Goal: Find specific page/section: Find specific page/section

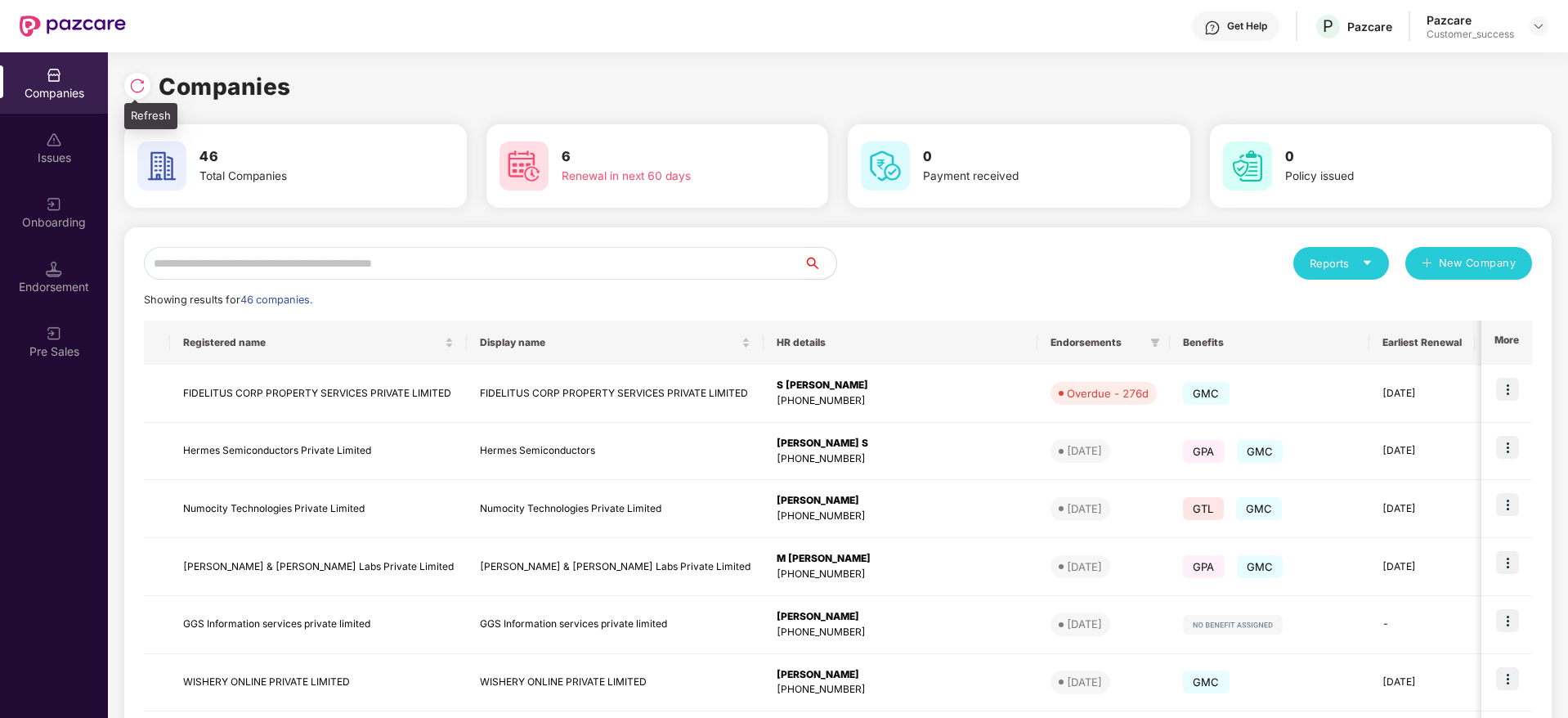
click at [145, 94] on div at bounding box center [137, 86] width 26 height 26
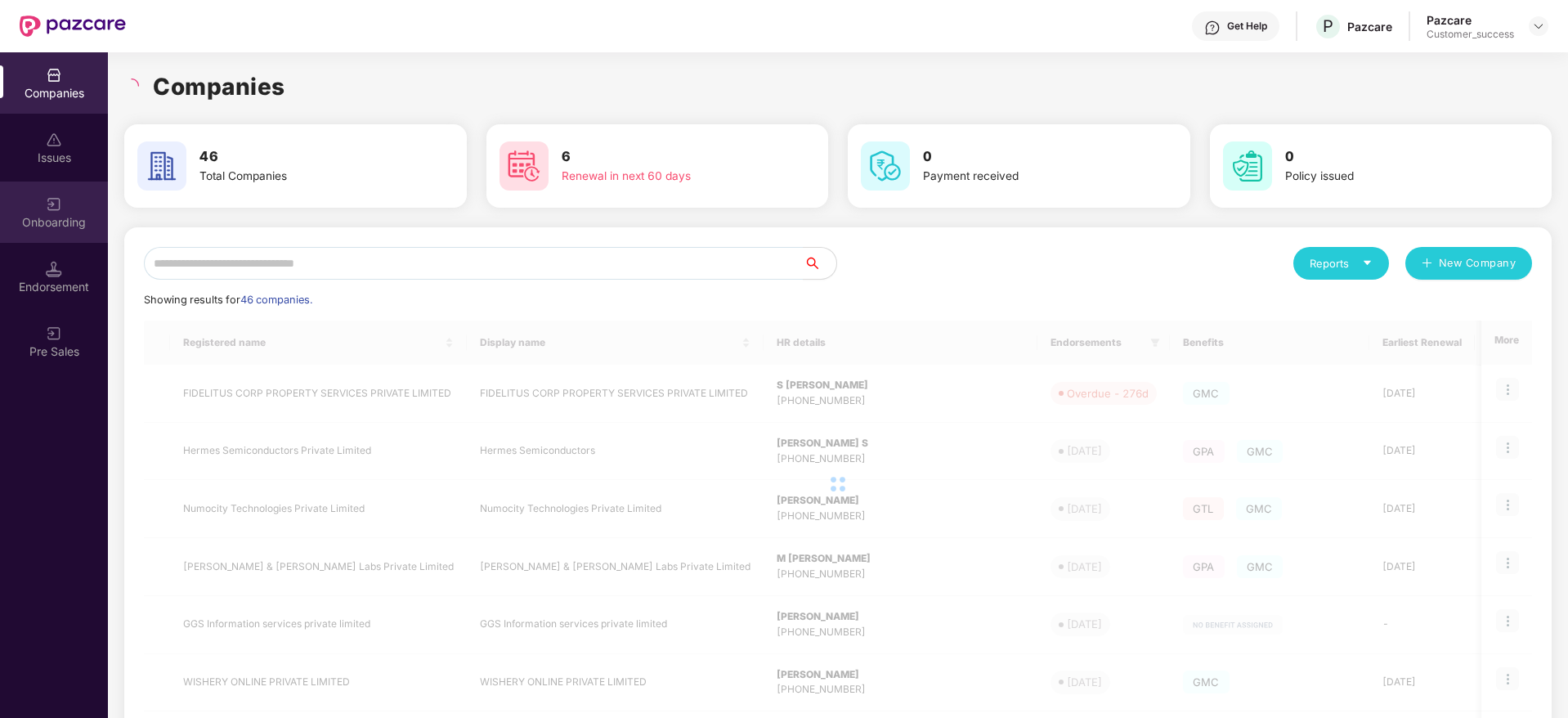
click at [54, 205] on img at bounding box center [54, 205] width 16 height 16
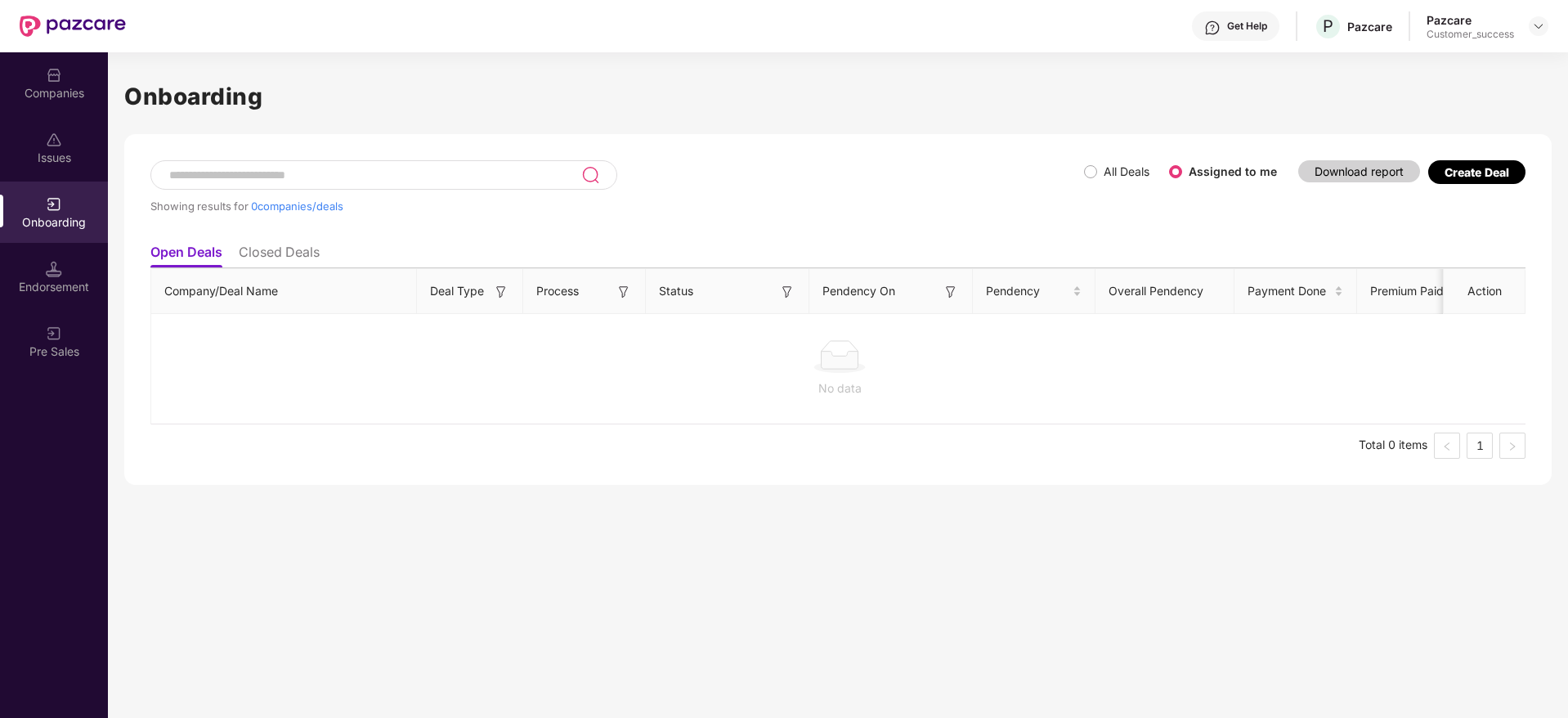
click at [37, 221] on div "Onboarding" at bounding box center [53, 223] width 108 height 16
click at [64, 53] on div "Companies" at bounding box center [53, 83] width 108 height 62
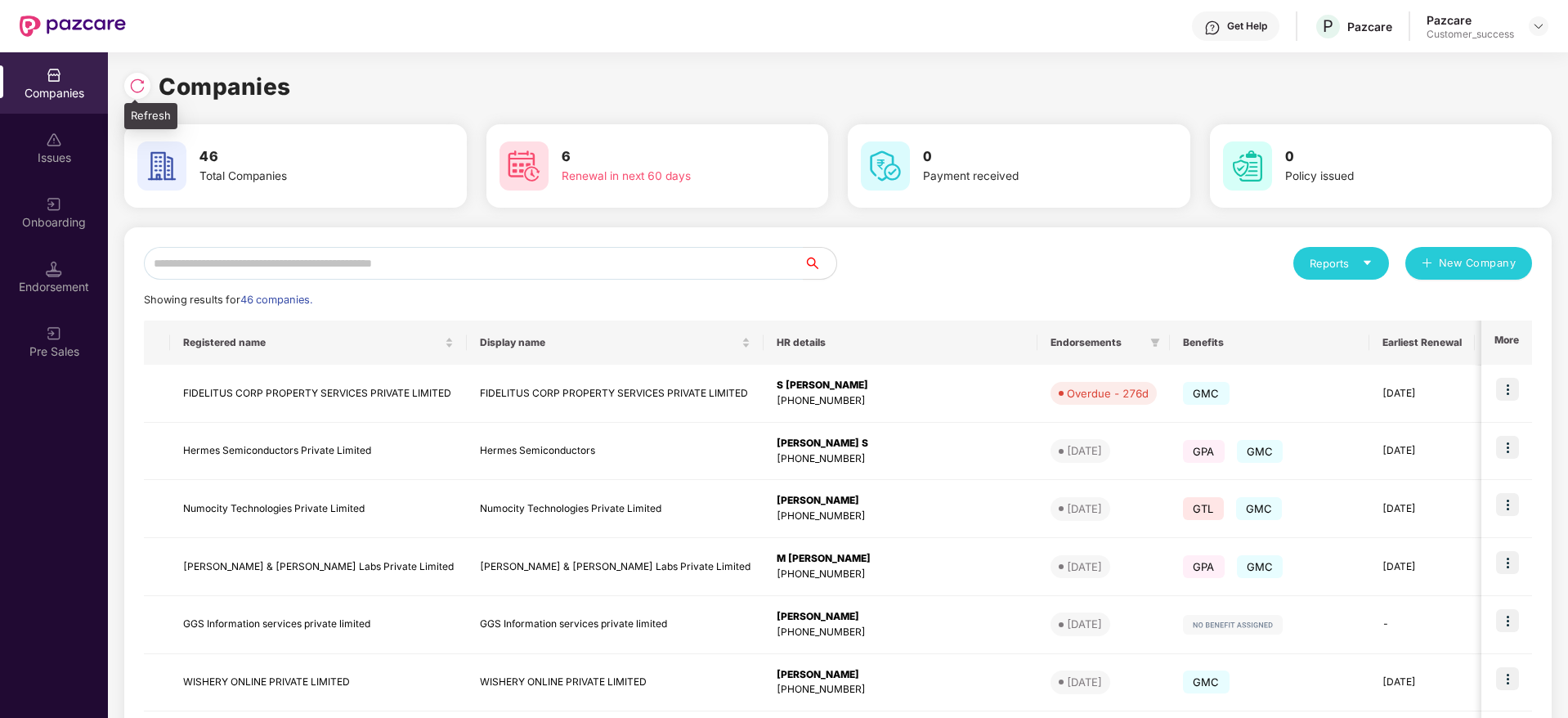
click at [134, 88] on img at bounding box center [137, 86] width 16 height 16
click at [41, 206] on div "Onboarding" at bounding box center [53, 212] width 108 height 62
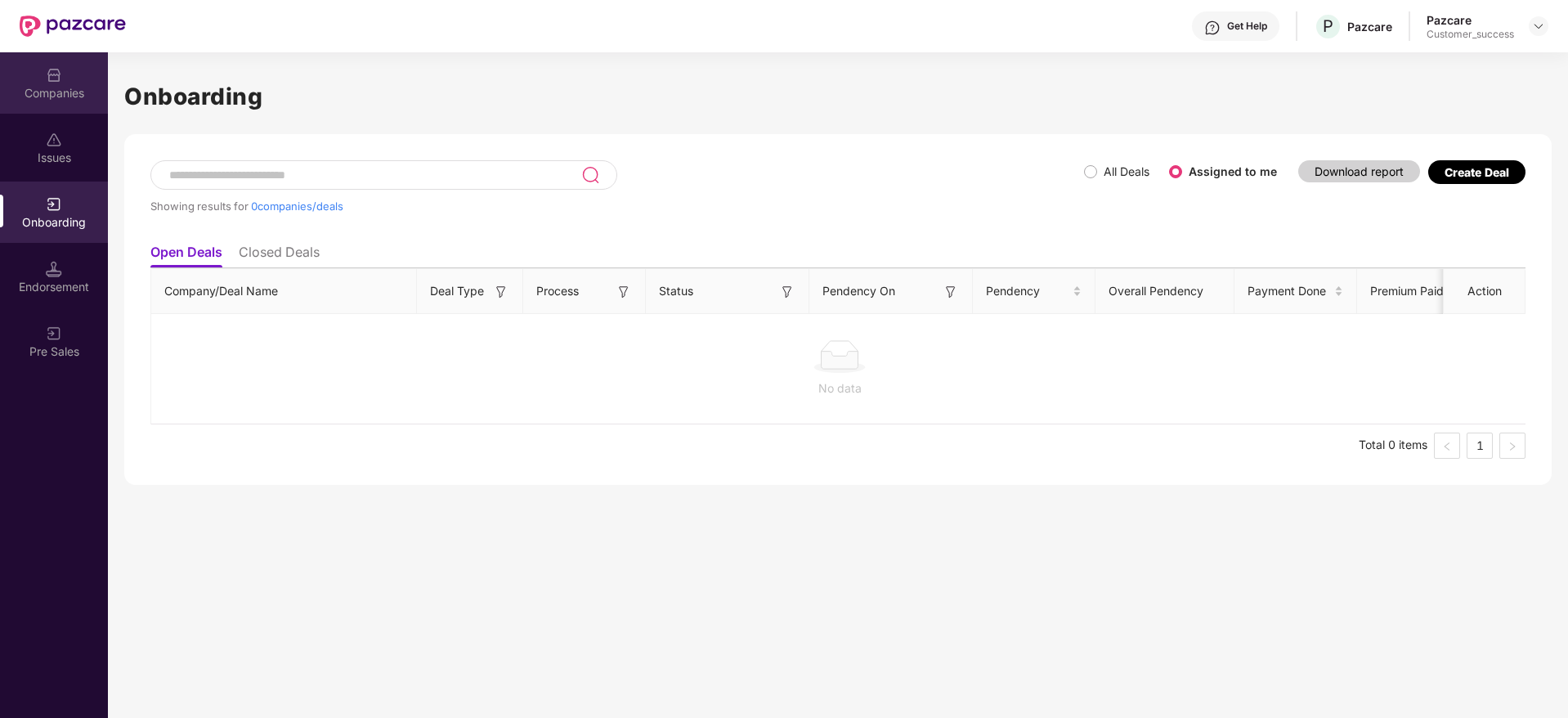
click at [61, 87] on div "Companies" at bounding box center [53, 94] width 108 height 16
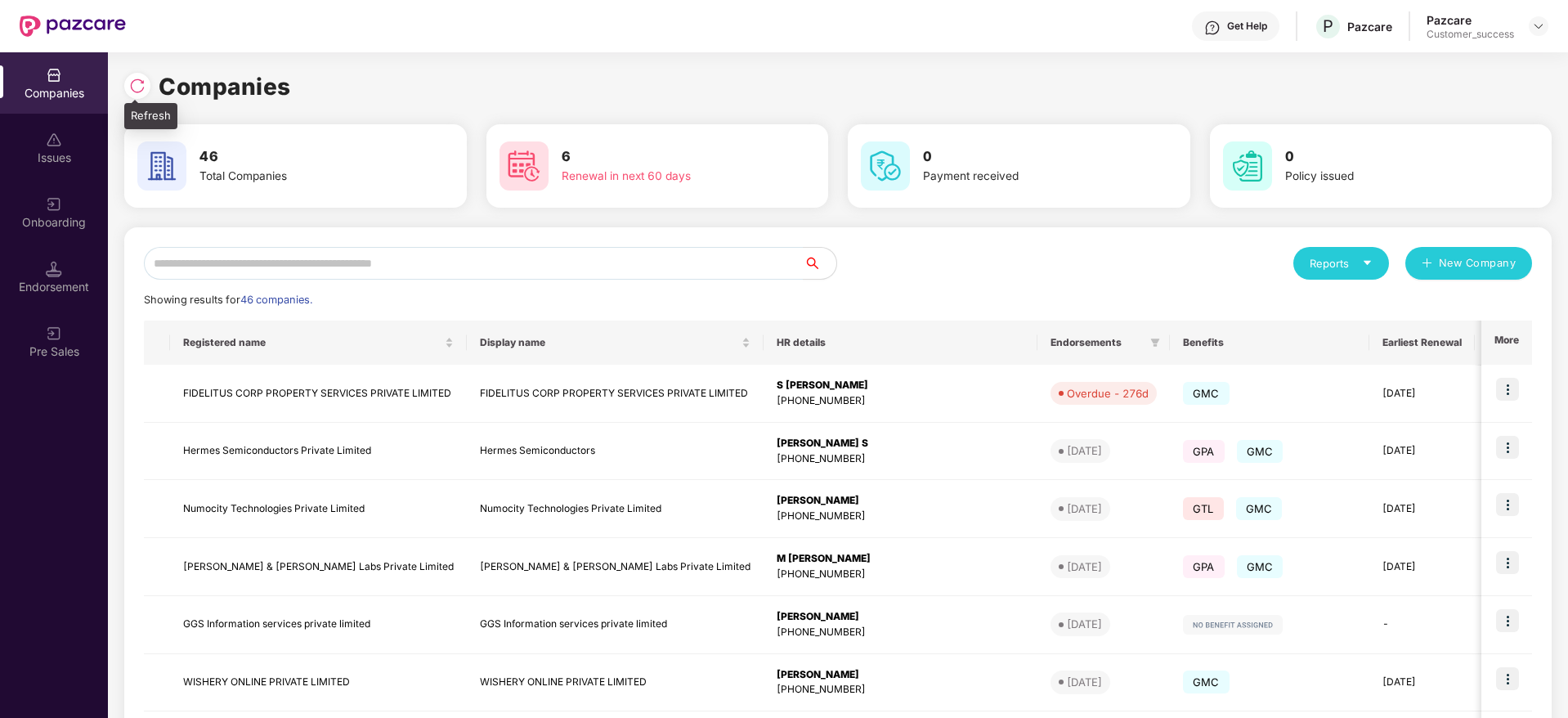
click at [149, 85] on div at bounding box center [137, 86] width 26 height 26
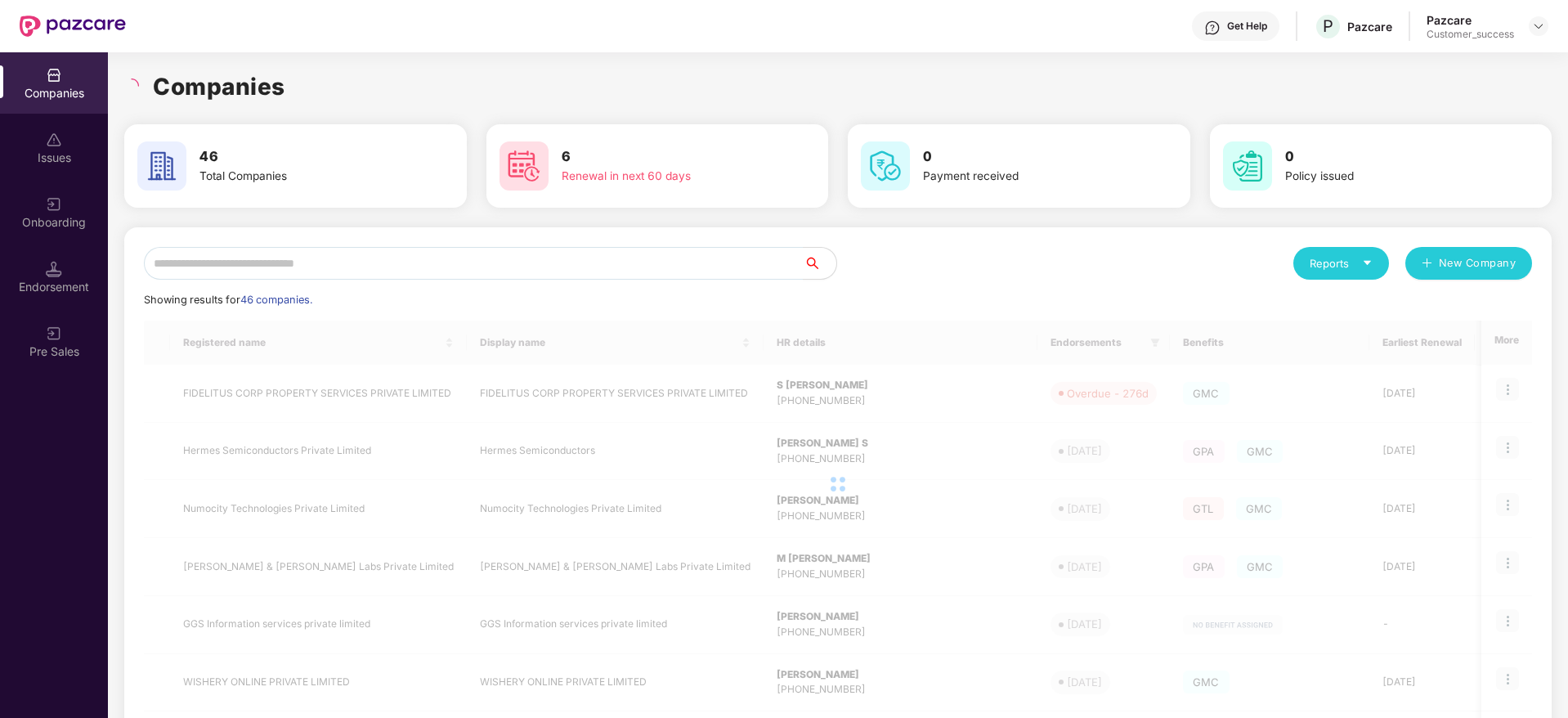
click at [310, 79] on div "Companies" at bounding box center [837, 87] width 1428 height 36
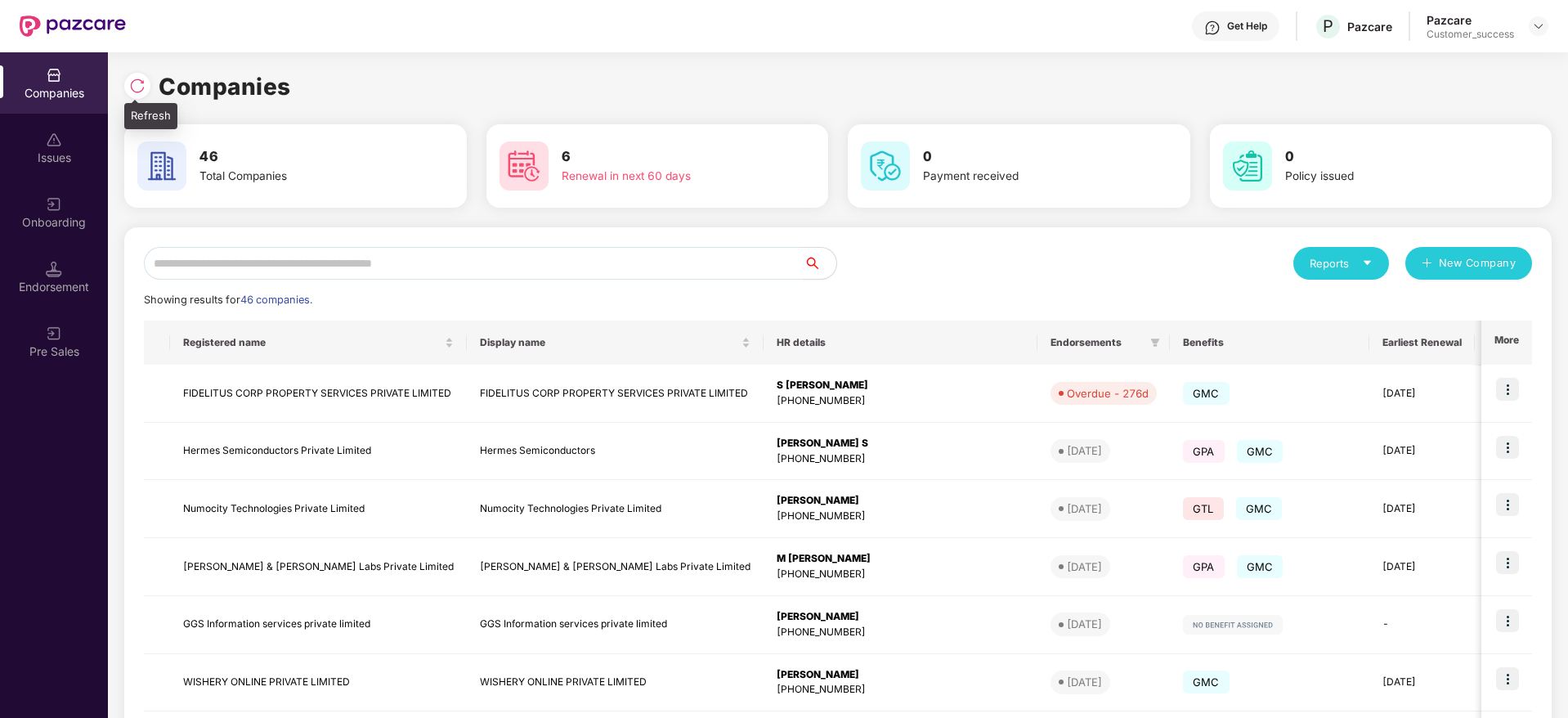
click at [140, 79] on img at bounding box center [137, 86] width 16 height 16
click at [130, 78] on img at bounding box center [137, 86] width 16 height 16
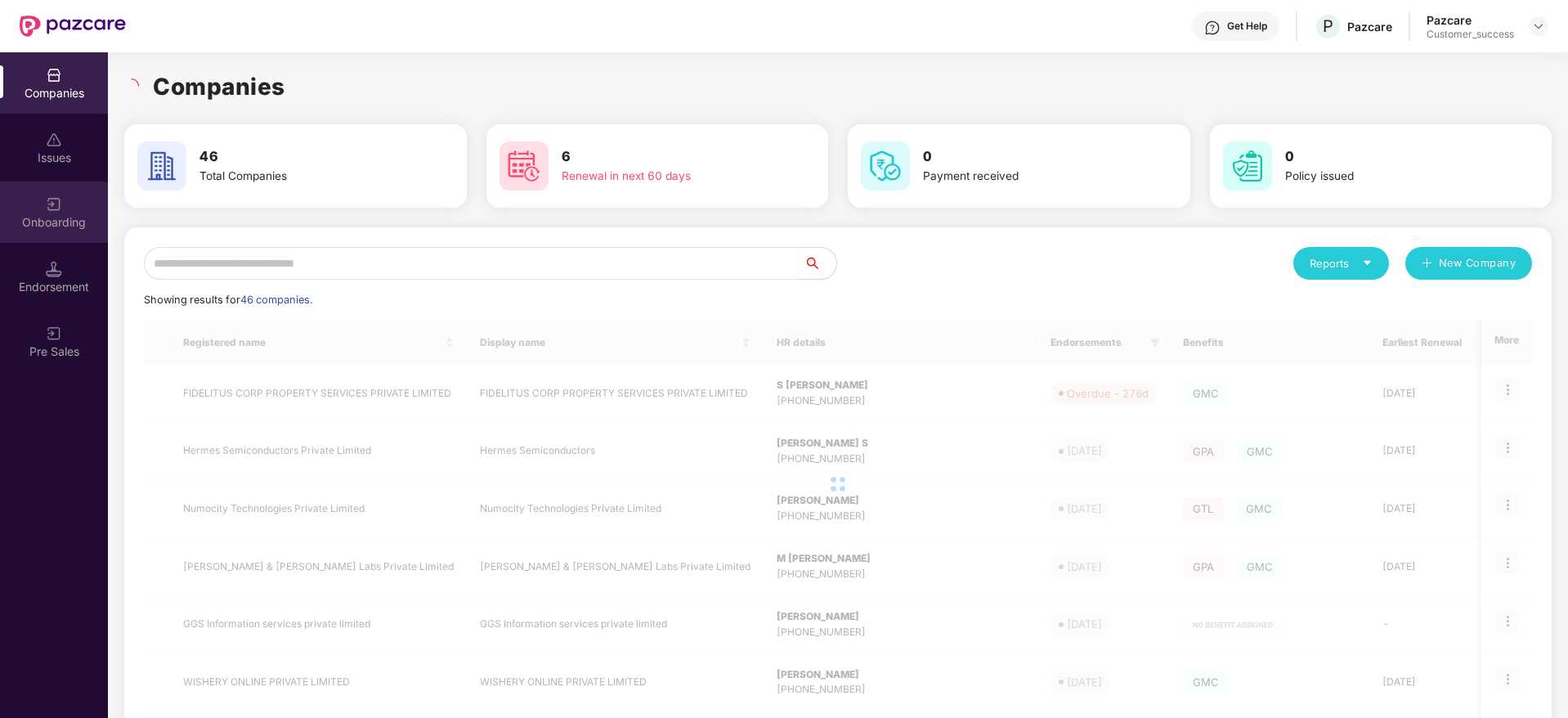
click at [63, 222] on div "Onboarding" at bounding box center [53, 223] width 108 height 16
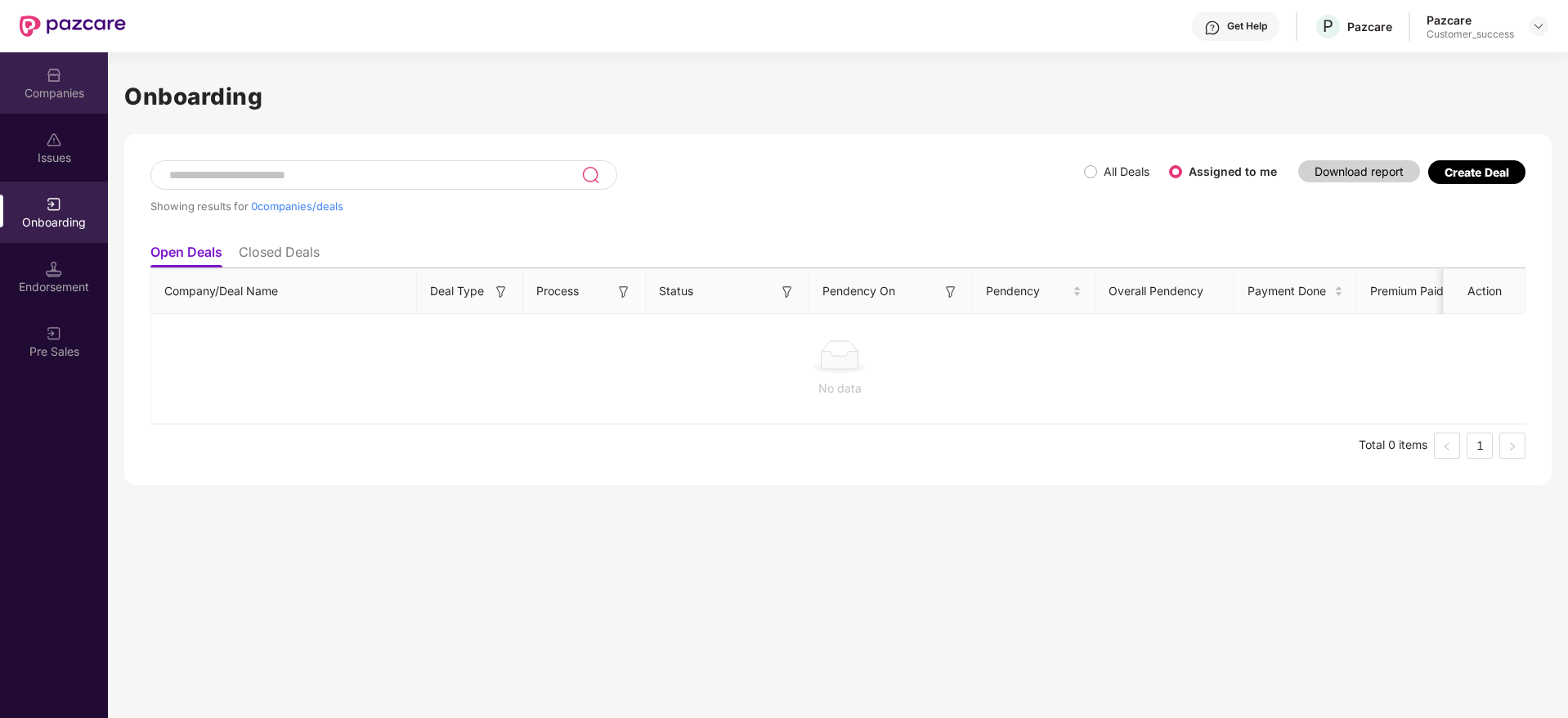
click at [55, 90] on div "Companies" at bounding box center [53, 94] width 108 height 16
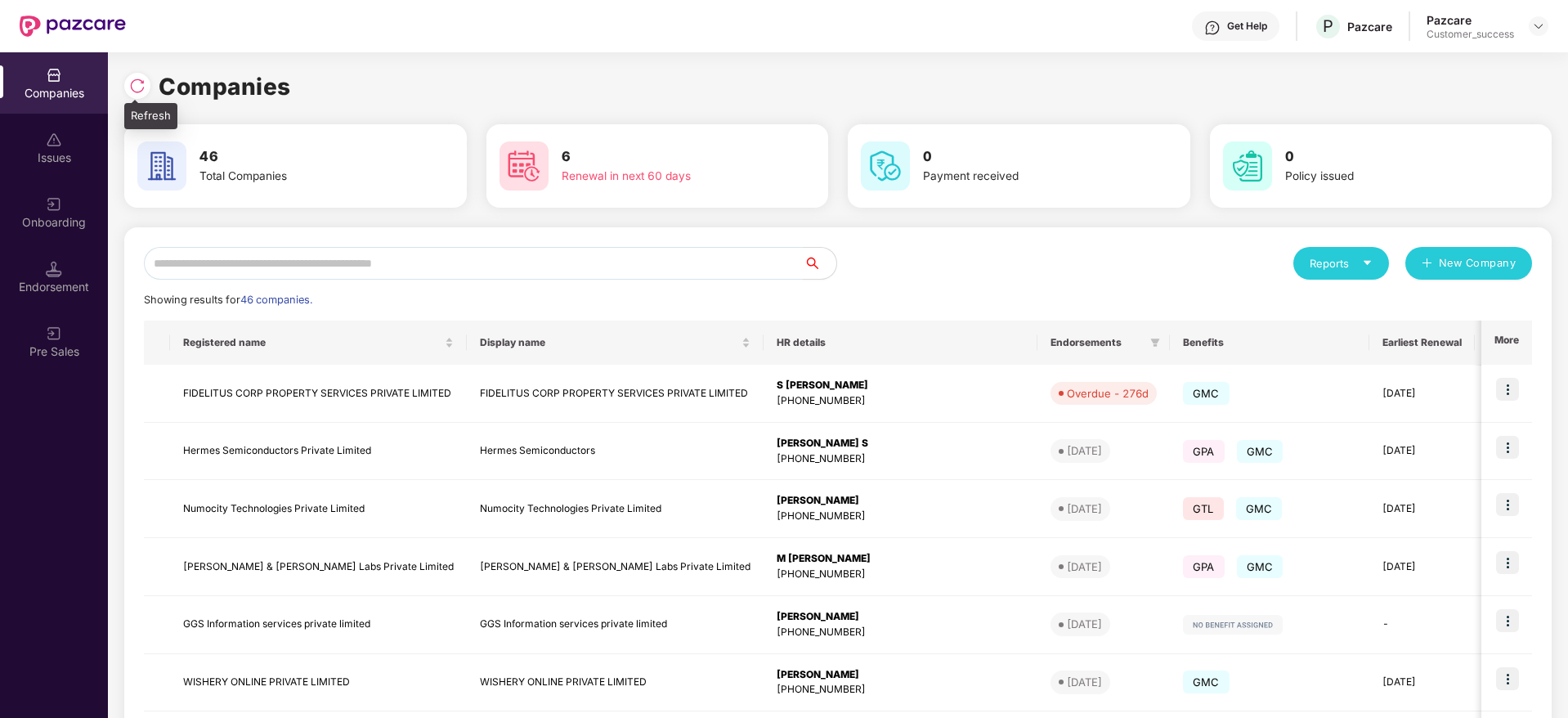
click at [141, 95] on div at bounding box center [137, 86] width 26 height 26
click at [489, 278] on input "text" at bounding box center [474, 264] width 660 height 33
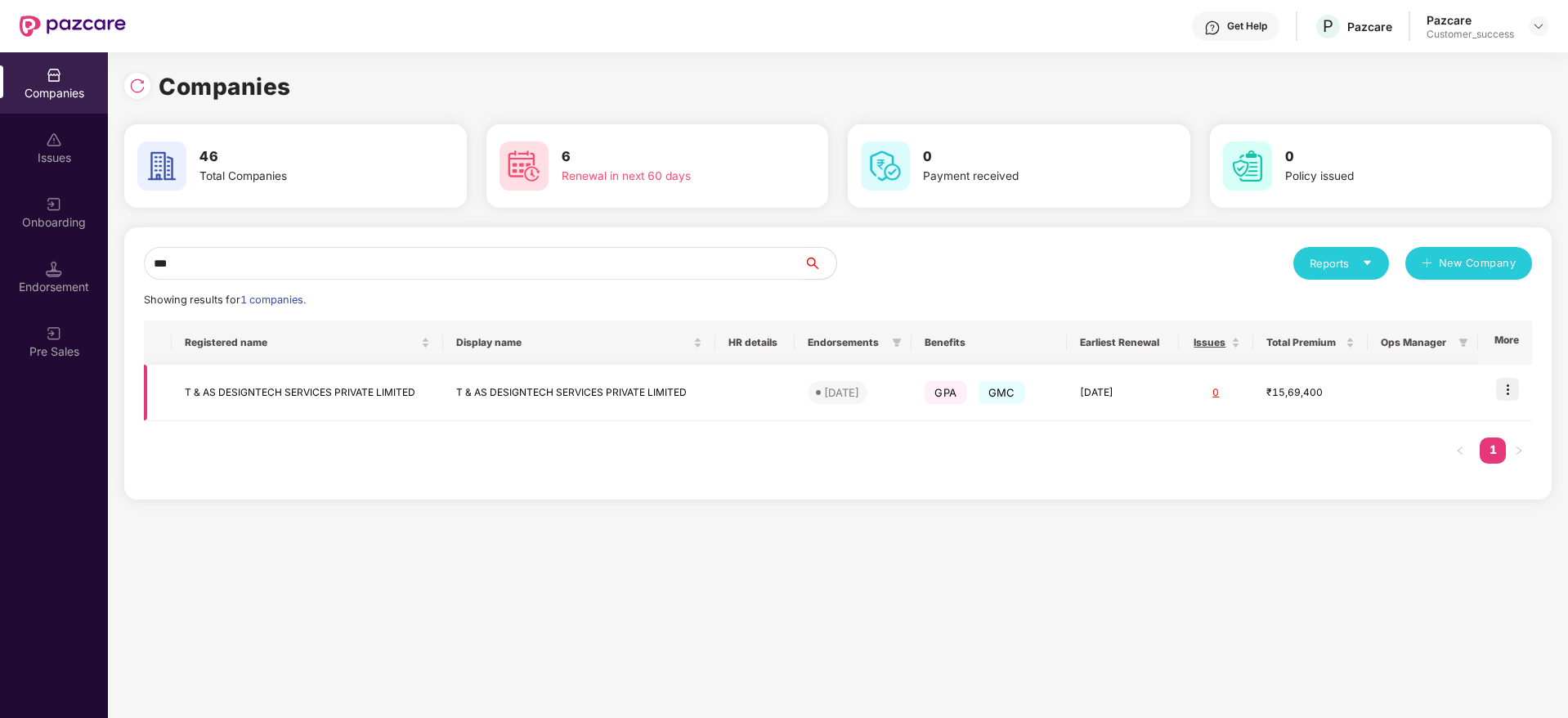
type input "***"
click at [1515, 378] on img at bounding box center [1507, 389] width 23 height 23
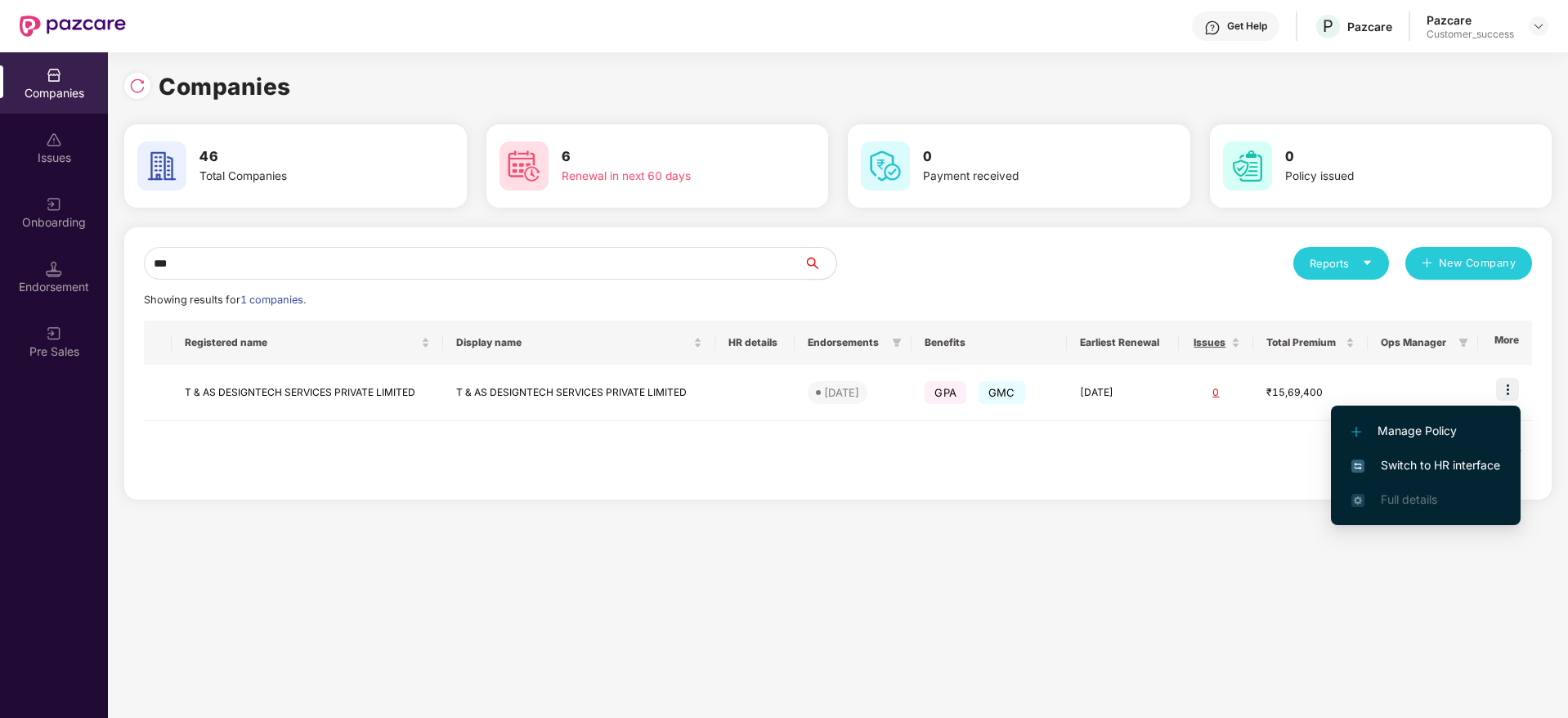
click at [1457, 470] on span "Switch to HR interface" at bounding box center [1425, 466] width 149 height 18
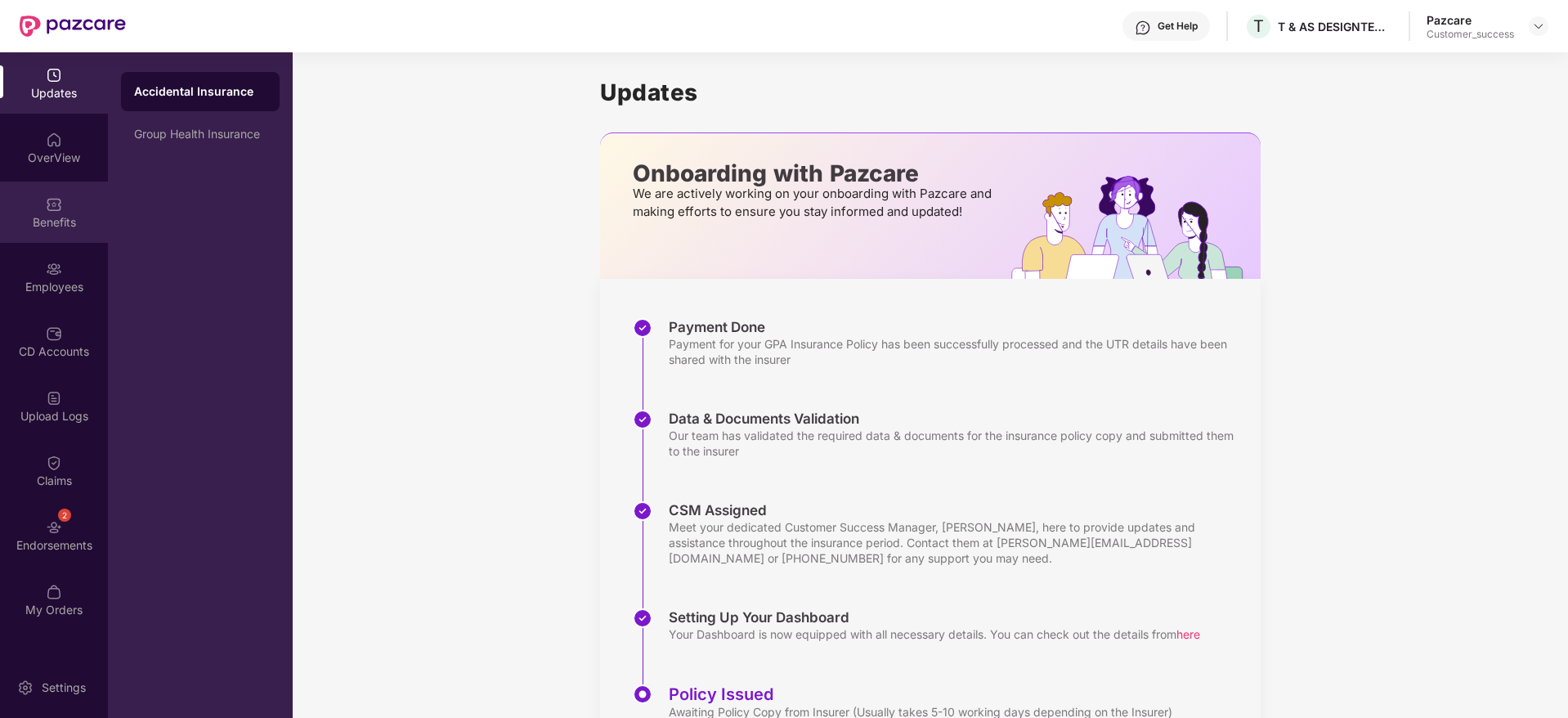
click at [77, 200] on div "Benefits" at bounding box center [53, 212] width 108 height 62
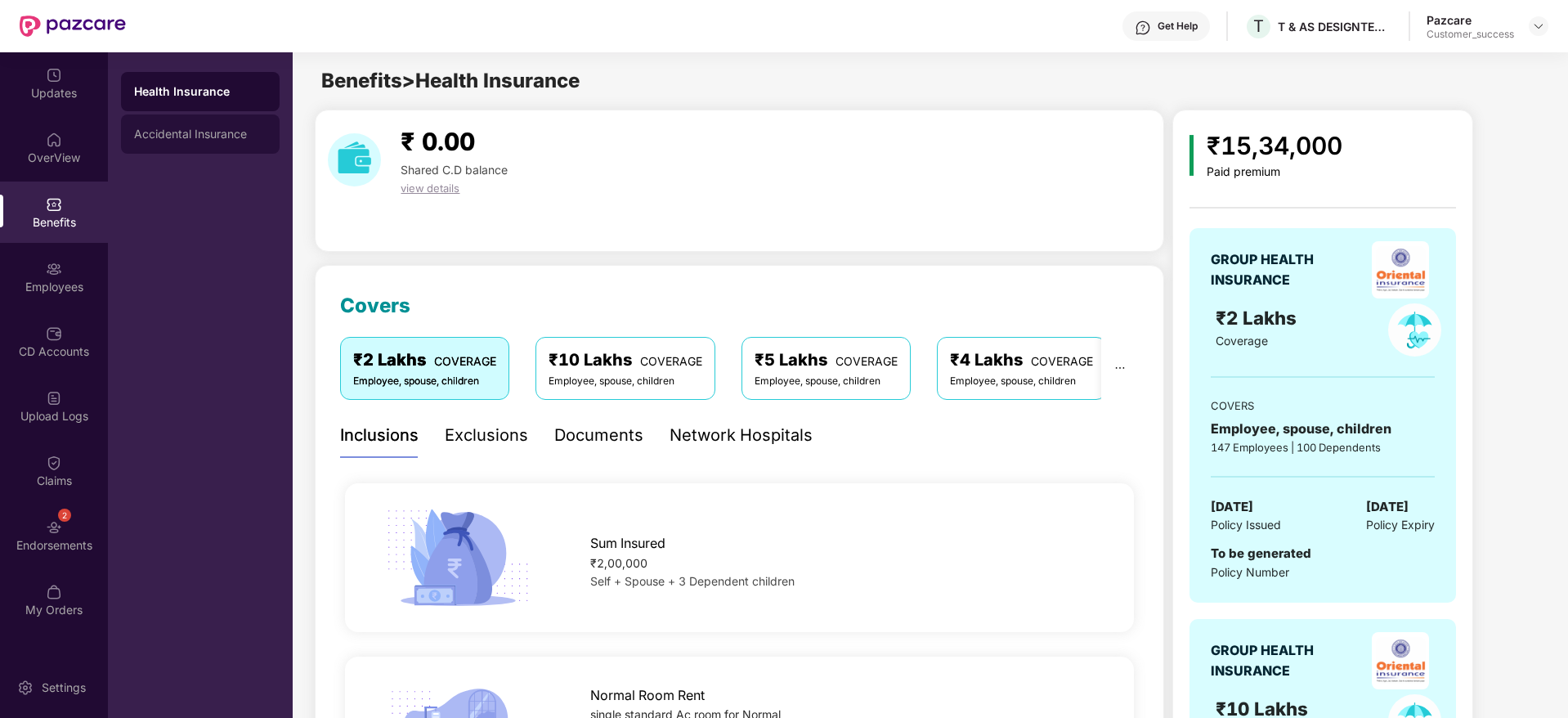
click at [213, 126] on div "Accidental Insurance" at bounding box center [199, 134] width 158 height 39
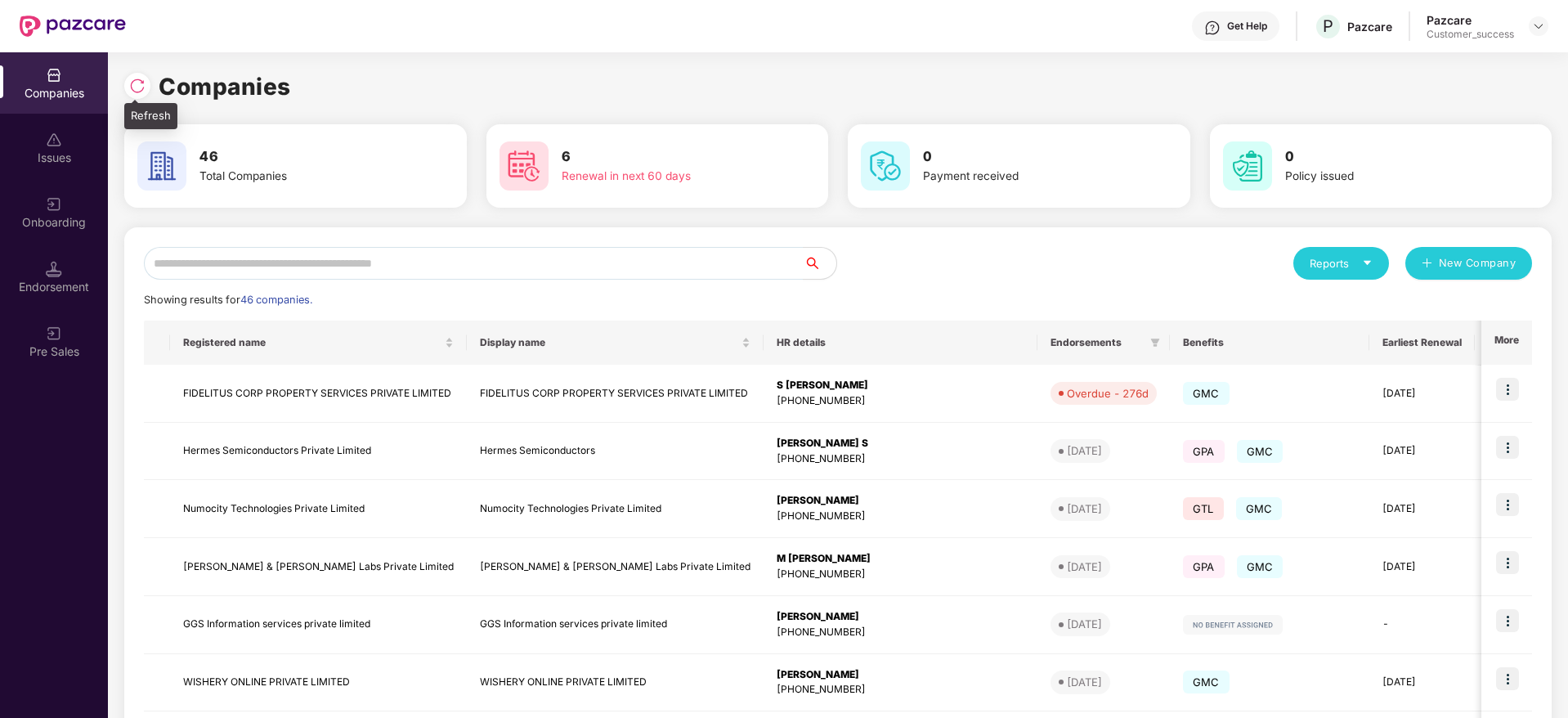
click at [129, 76] on div at bounding box center [137, 86] width 26 height 26
click at [131, 84] on img at bounding box center [137, 86] width 16 height 16
click at [138, 92] on img at bounding box center [137, 86] width 16 height 16
drag, startPoint x: 294, startPoint y: 95, endPoint x: 139, endPoint y: 85, distance: 155.3
click at [139, 85] on div "Companies" at bounding box center [837, 87] width 1428 height 36
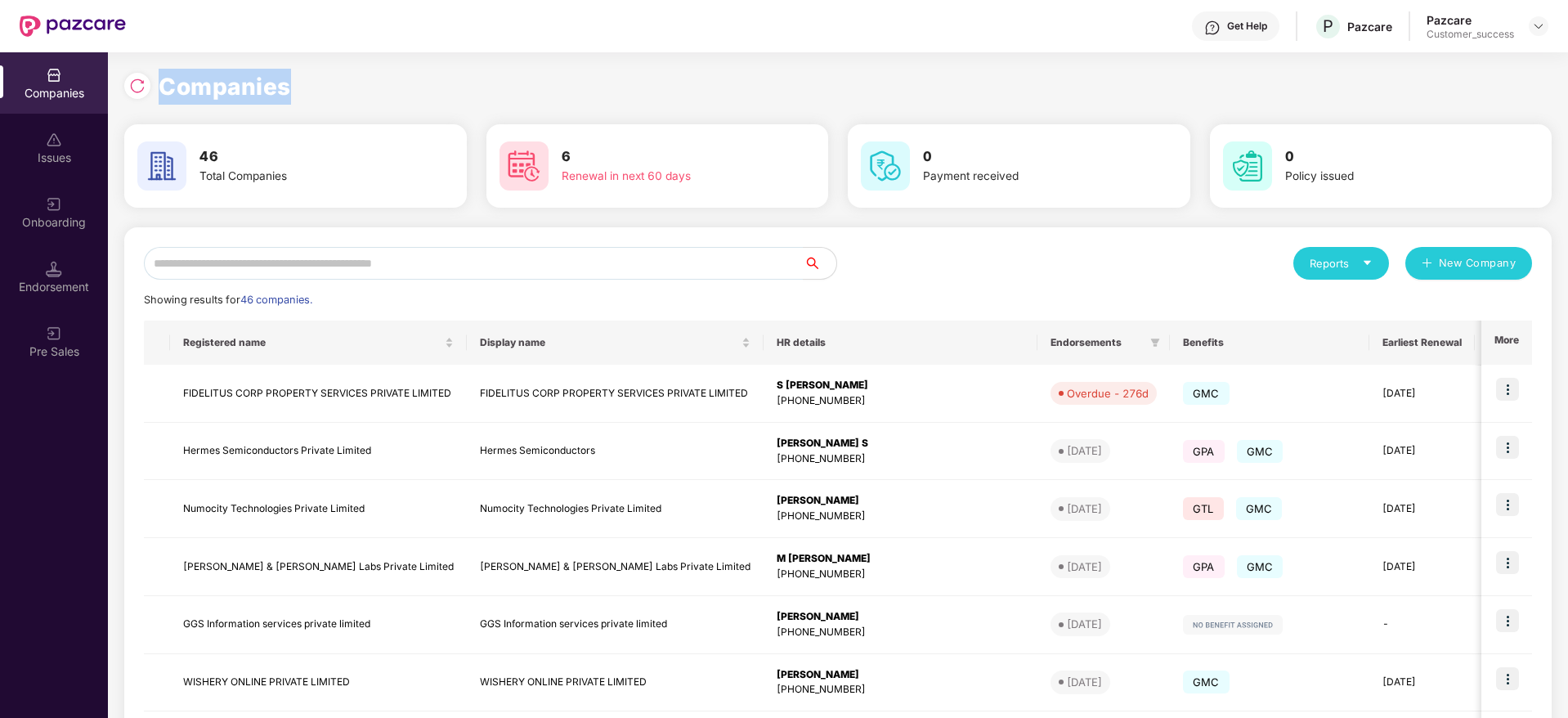
click at [139, 85] on img at bounding box center [137, 86] width 16 height 16
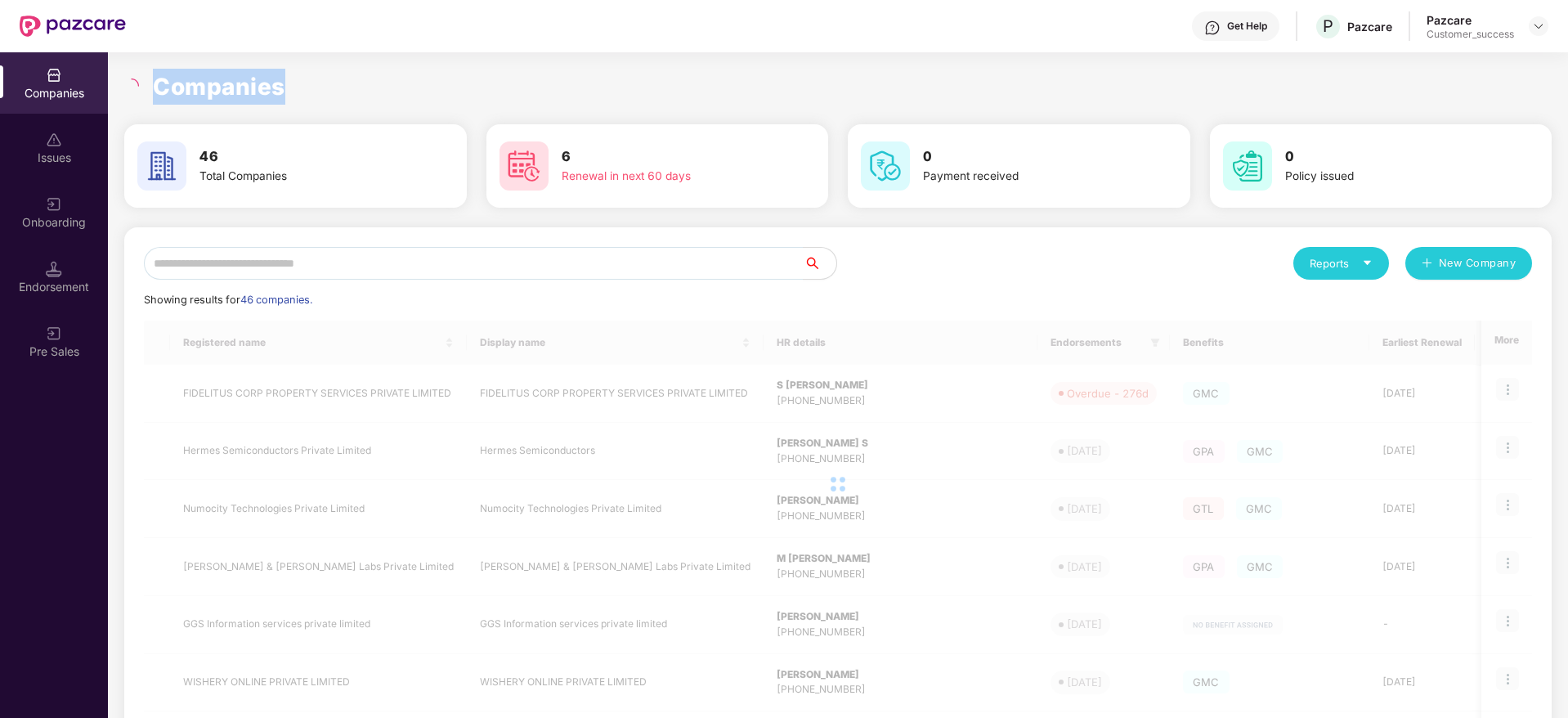
click at [219, 90] on h1 "Companies" at bounding box center [218, 87] width 132 height 36
